Goal: Navigation & Orientation: Understand site structure

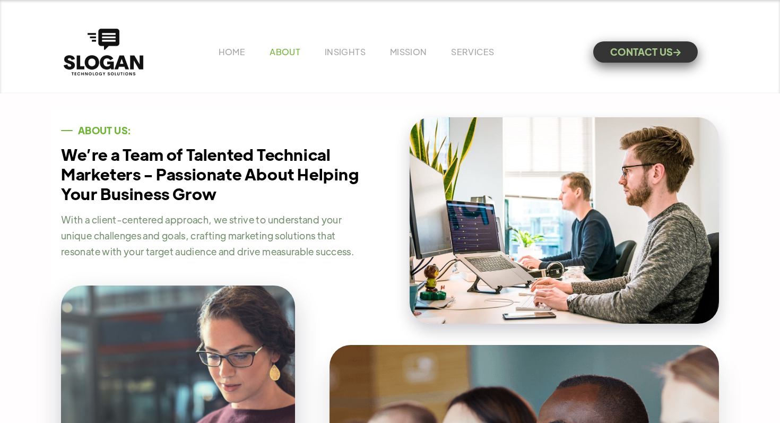
click at [285, 49] on link "ABOUT" at bounding box center [285, 51] width 31 height 11
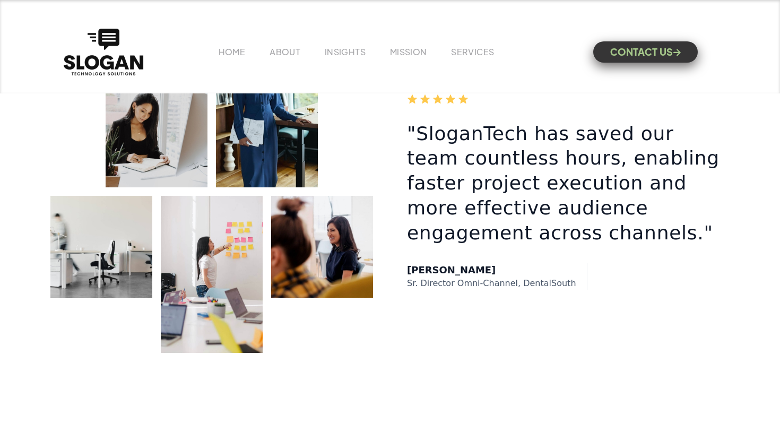
scroll to position [1683, 0]
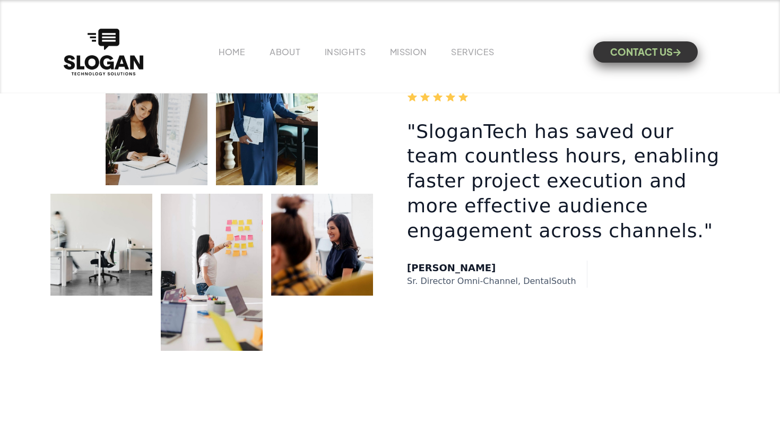
click at [474, 134] on h3 ""SloganTech has saved our team countless hours, enabling faster project executi…" at bounding box center [568, 181] width 323 height 124
click at [469, 155] on h3 ""SloganTech has saved our team countless hours, enabling faster project executi…" at bounding box center [568, 181] width 323 height 124
click at [469, 125] on h3 ""SloganTech has saved our team countless hours, enabling faster project executi…" at bounding box center [568, 181] width 323 height 124
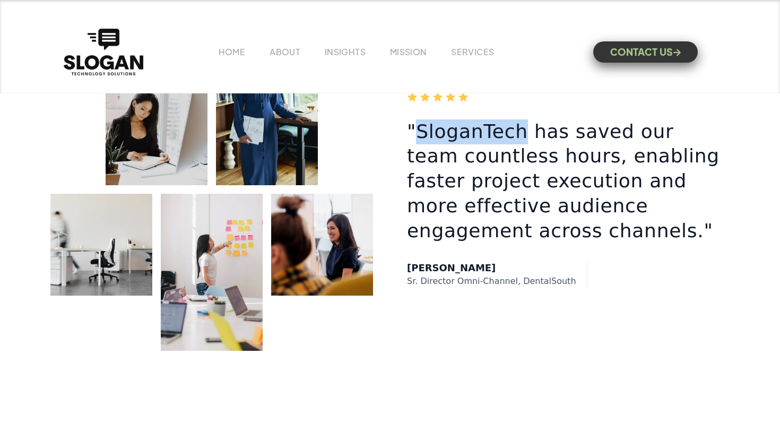
click at [463, 133] on h3 ""SloganTech has saved our team countless hours, enabling faster project executi…" at bounding box center [568, 181] width 323 height 124
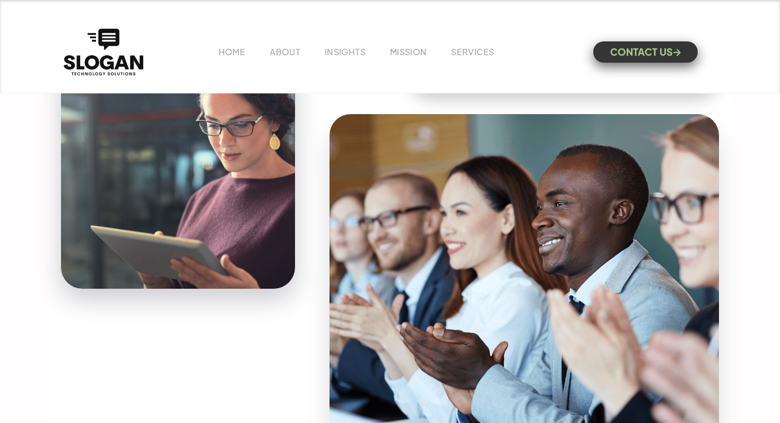
scroll to position [0, 0]
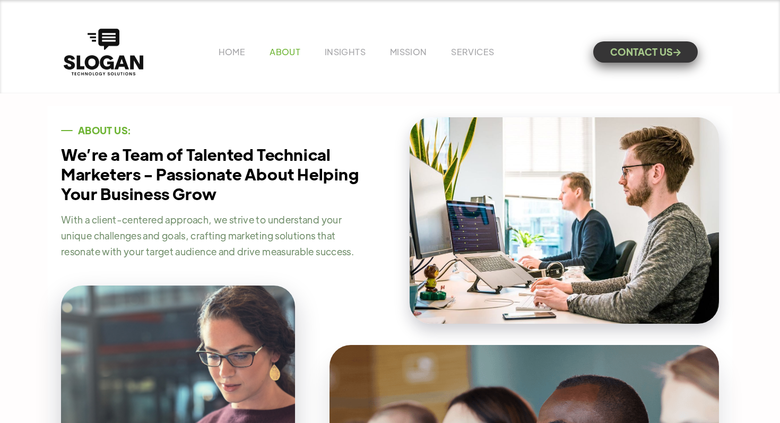
click at [273, 53] on link "ABOUT" at bounding box center [285, 51] width 31 height 11
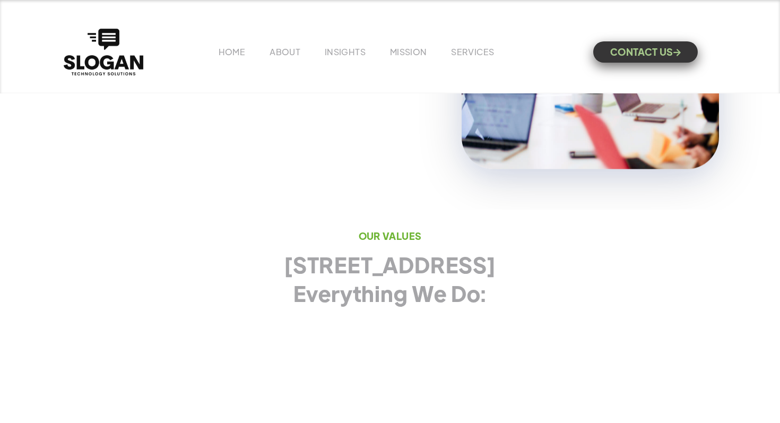
scroll to position [1073, 0]
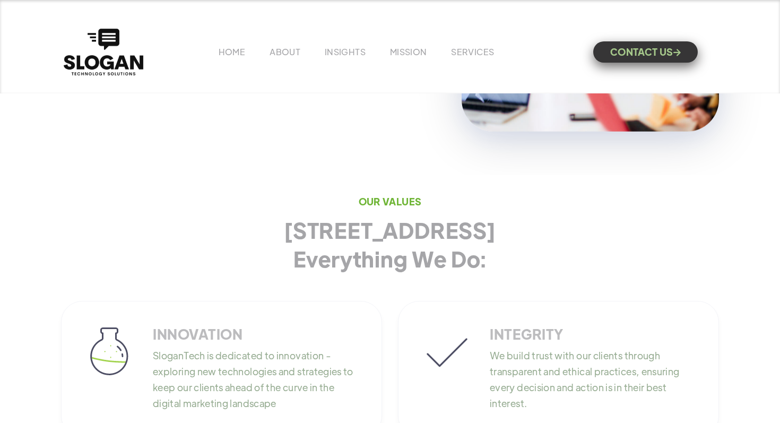
click at [367, 239] on h2 "4 Principles Drive Everything We Do:" at bounding box center [390, 243] width 327 height 57
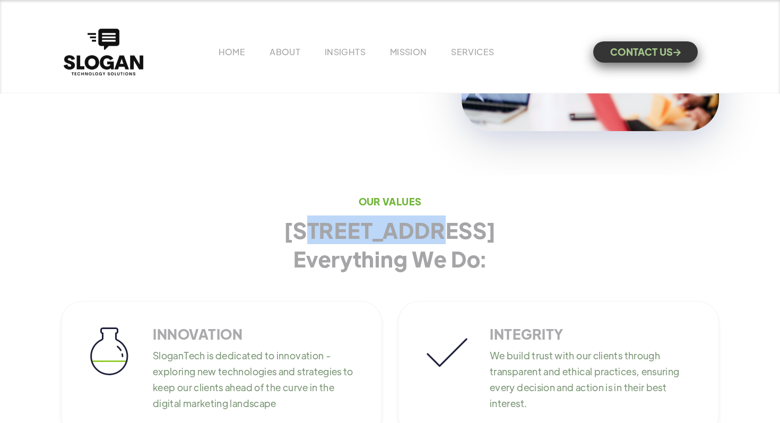
click at [367, 239] on h2 "4 Principles Drive Everything We Do:" at bounding box center [390, 243] width 327 height 57
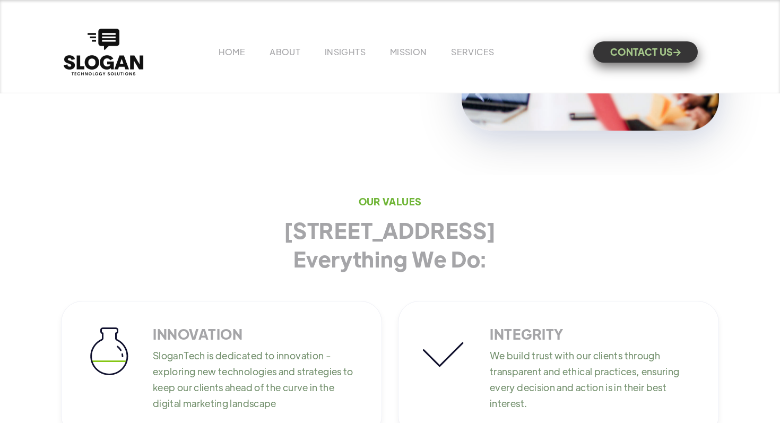
click at [377, 265] on h2 "4 Principles Drive Everything We Do:" at bounding box center [390, 243] width 327 height 57
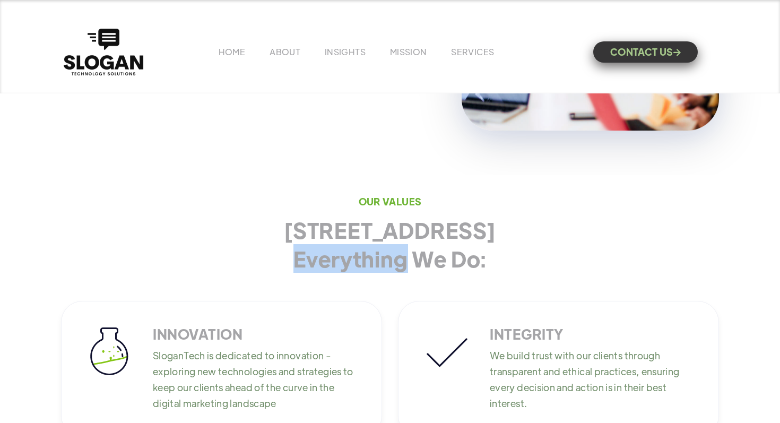
click at [377, 265] on h2 "4 Principles Drive Everything We Do:" at bounding box center [390, 243] width 327 height 57
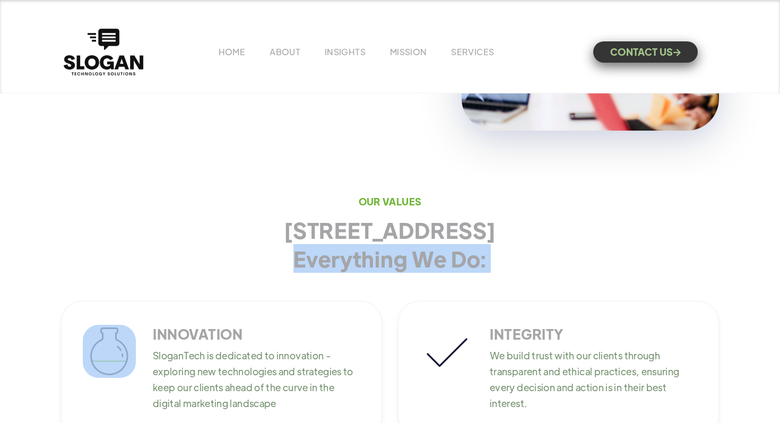
click at [377, 265] on h2 "4 Principles Drive Everything We Do:" at bounding box center [390, 243] width 327 height 57
click at [368, 267] on h2 "4 Principles Drive Everything We Do:" at bounding box center [390, 243] width 327 height 57
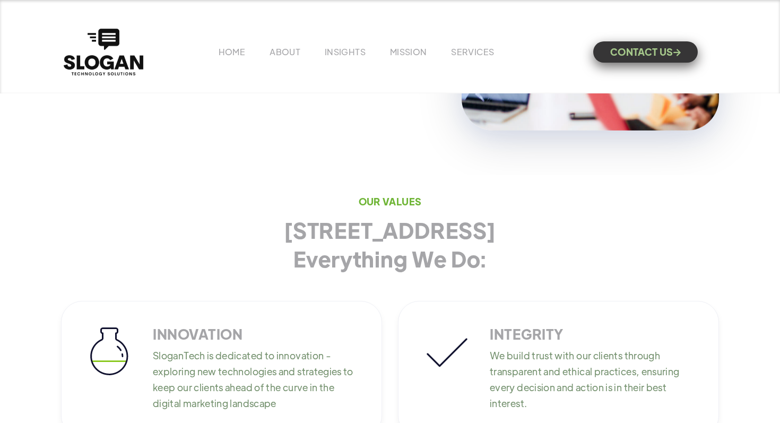
click at [451, 252] on h2 "4 Principles Drive Everything We Do:" at bounding box center [390, 243] width 327 height 57
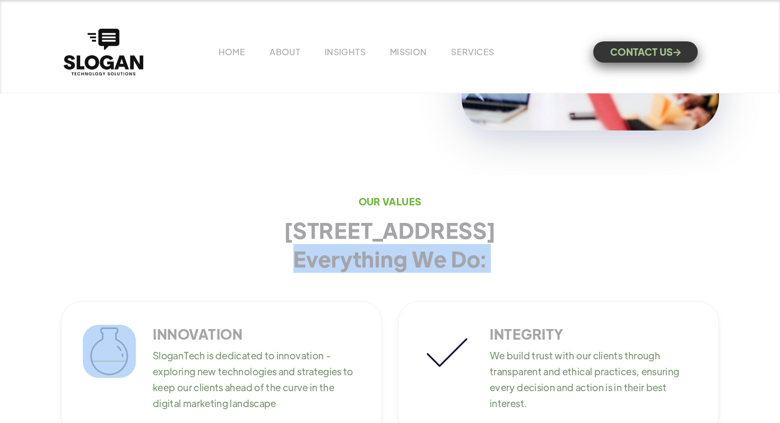
click at [451, 252] on h2 "4 Principles Drive Everything We Do:" at bounding box center [390, 243] width 327 height 57
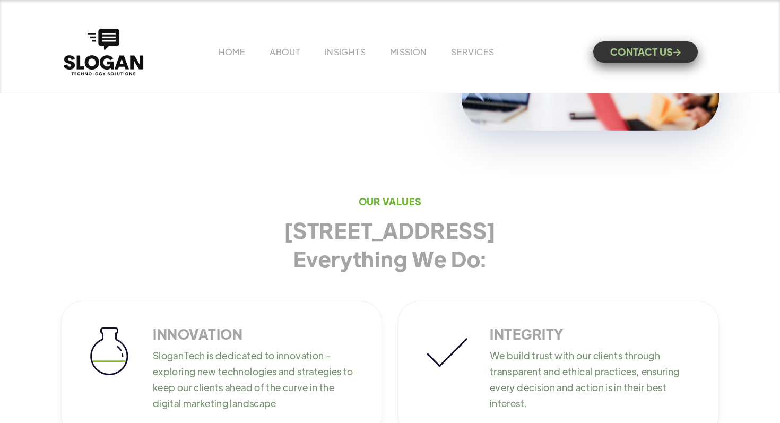
click at [390, 236] on h2 "4 Principles Drive Everything We Do:" at bounding box center [390, 243] width 327 height 57
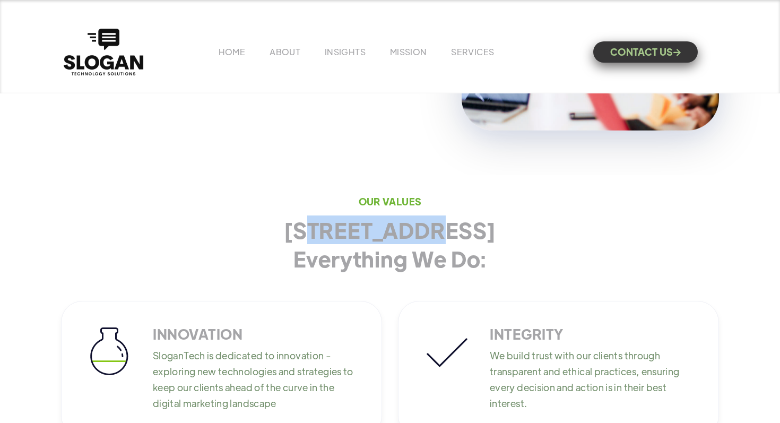
click at [390, 236] on h2 "4 Principles Drive Everything We Do:" at bounding box center [390, 243] width 327 height 57
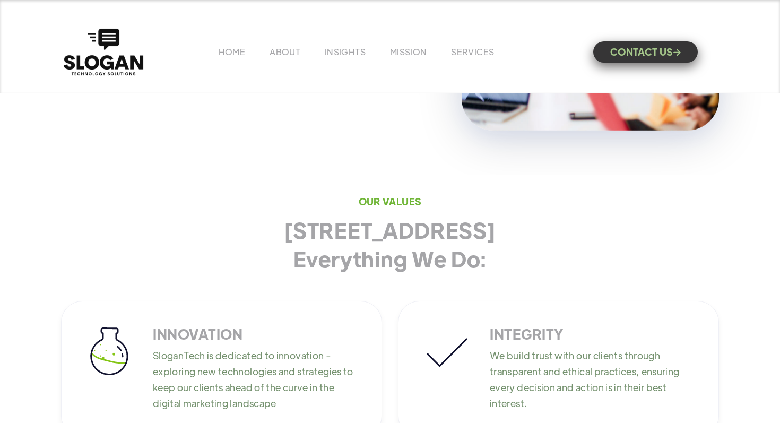
click at [388, 262] on h2 "4 Principles Drive Everything We Do:" at bounding box center [390, 243] width 327 height 57
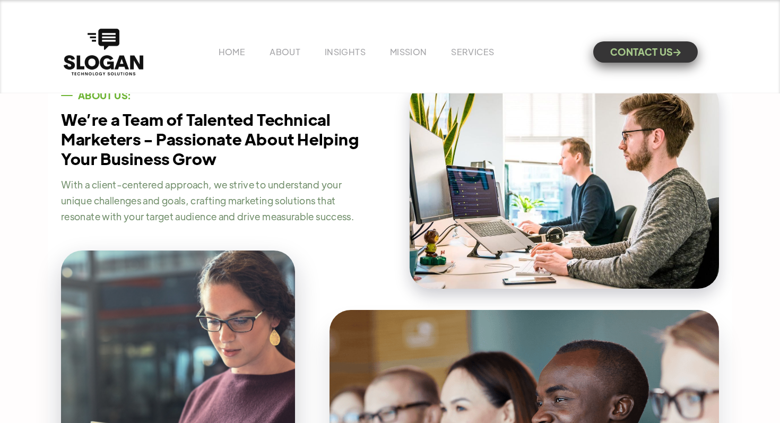
scroll to position [0, 0]
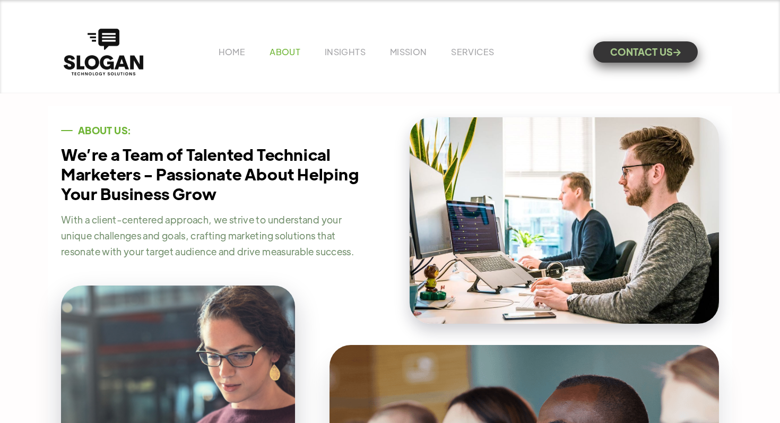
click at [288, 56] on link "ABOUT" at bounding box center [285, 51] width 31 height 11
click at [348, 60] on div "HOME ABOUT INSIGHTS MISSION Menu Home V1 Home V2 Home V3 About Team Team Single…" at bounding box center [390, 52] width 658 height 52
click at [344, 55] on link "INSIGHTS" at bounding box center [345, 51] width 41 height 11
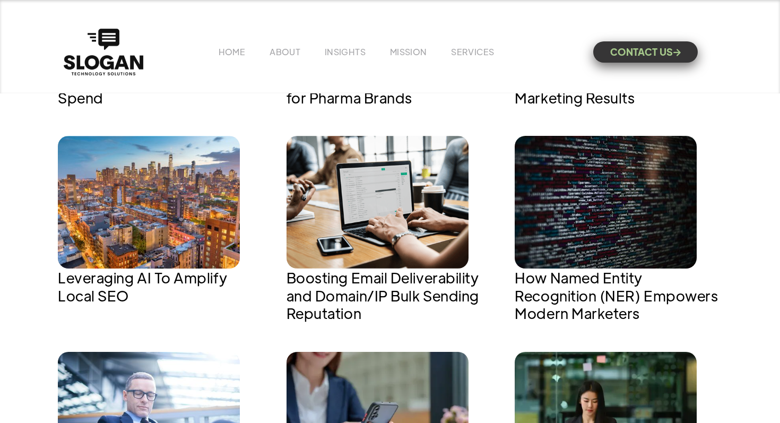
scroll to position [1087, 0]
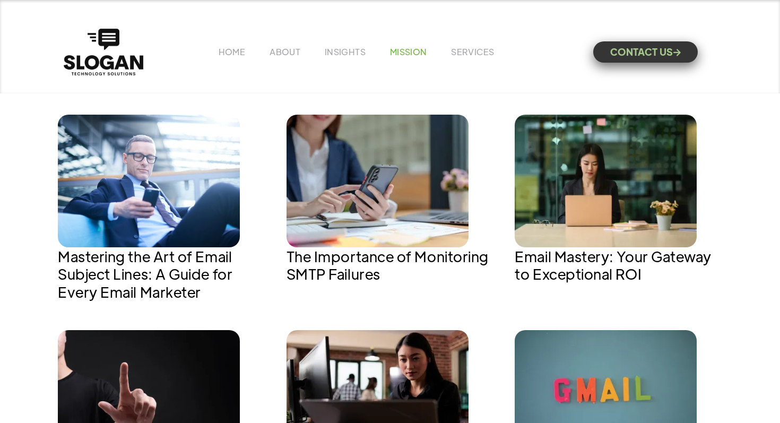
click at [414, 51] on link "MISSION" at bounding box center [408, 51] width 37 height 11
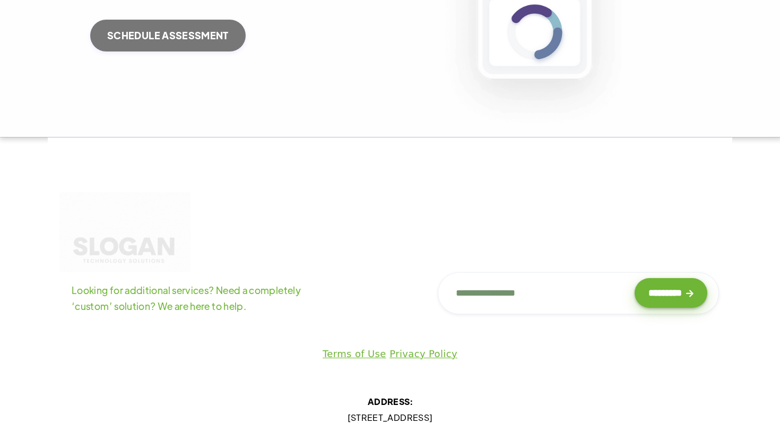
scroll to position [1761, 0]
